Goal: Task Accomplishment & Management: Manage account settings

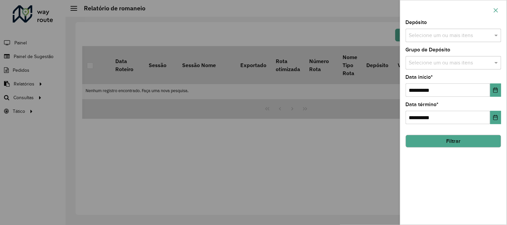
click at [497, 9] on icon "button" at bounding box center [495, 10] width 5 height 5
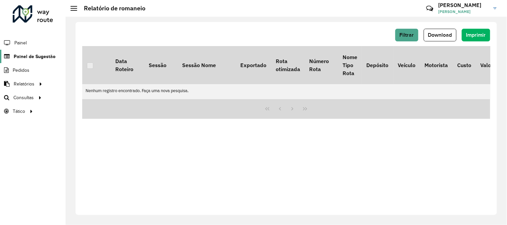
click at [27, 55] on span "Painel de Sugestão" at bounding box center [35, 56] width 42 height 7
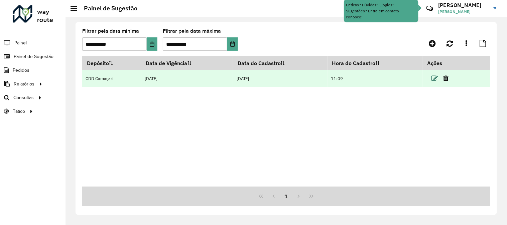
click at [436, 78] on icon at bounding box center [434, 78] width 7 height 7
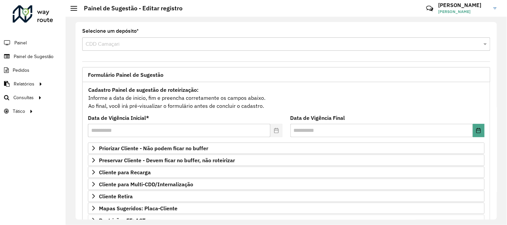
scroll to position [74, 0]
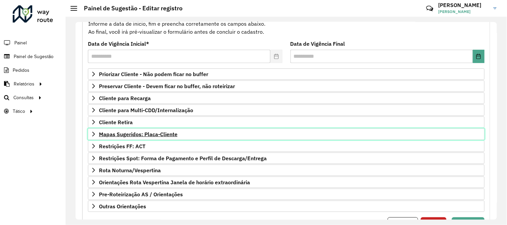
click at [144, 135] on span "Mapas Sugeridos: Placa-Cliente" at bounding box center [138, 134] width 79 height 5
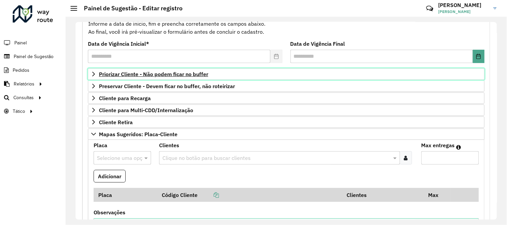
click at [190, 71] on span "Priorizar Cliente - Não podem ficar no buffer" at bounding box center [153, 73] width 109 height 5
